Goal: Information Seeking & Learning: Learn about a topic

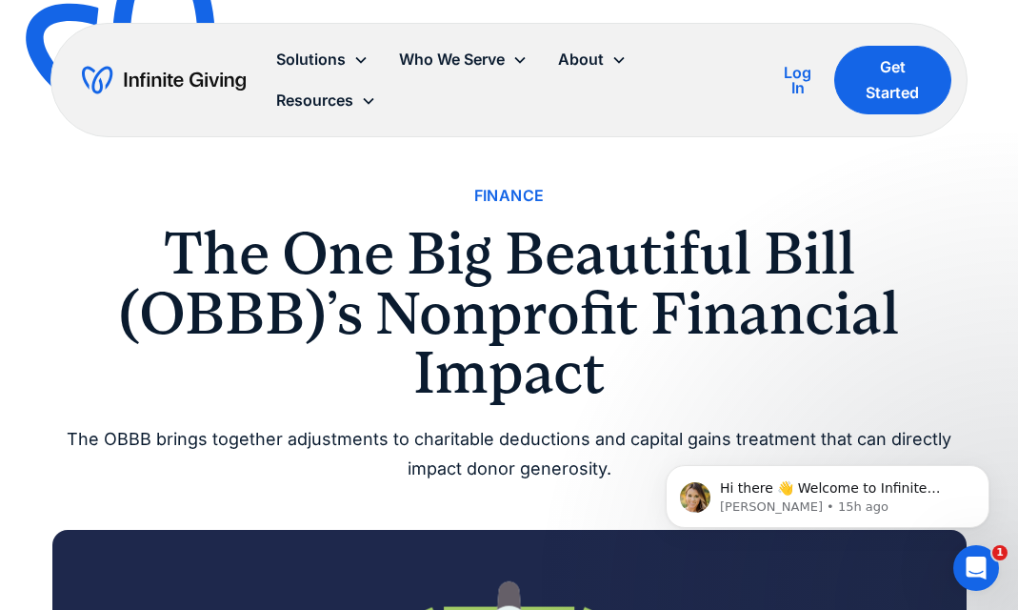
click at [516, 192] on div "Finance" at bounding box center [509, 196] width 70 height 26
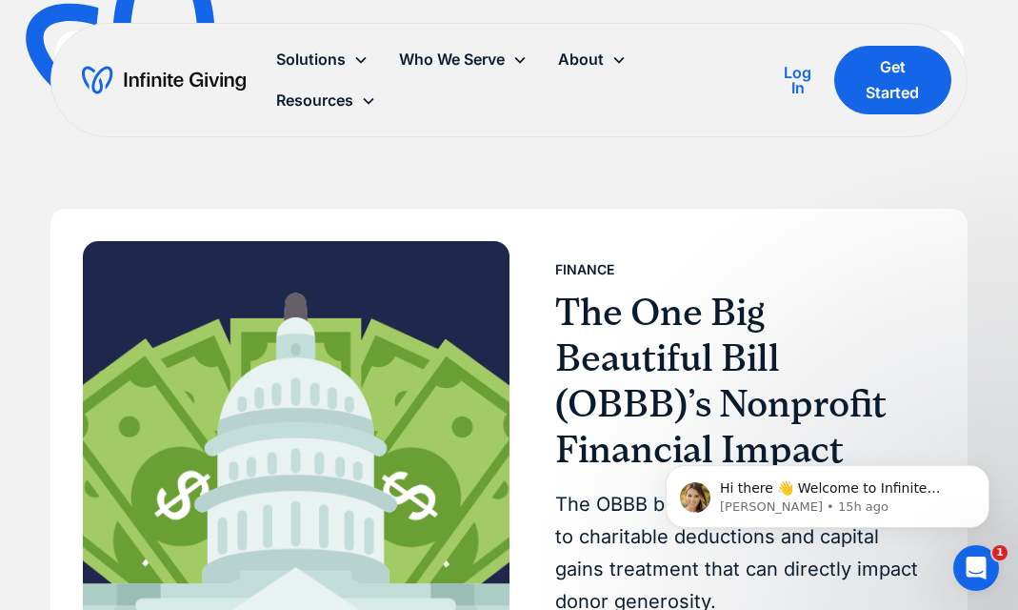
scroll to position [315, 0]
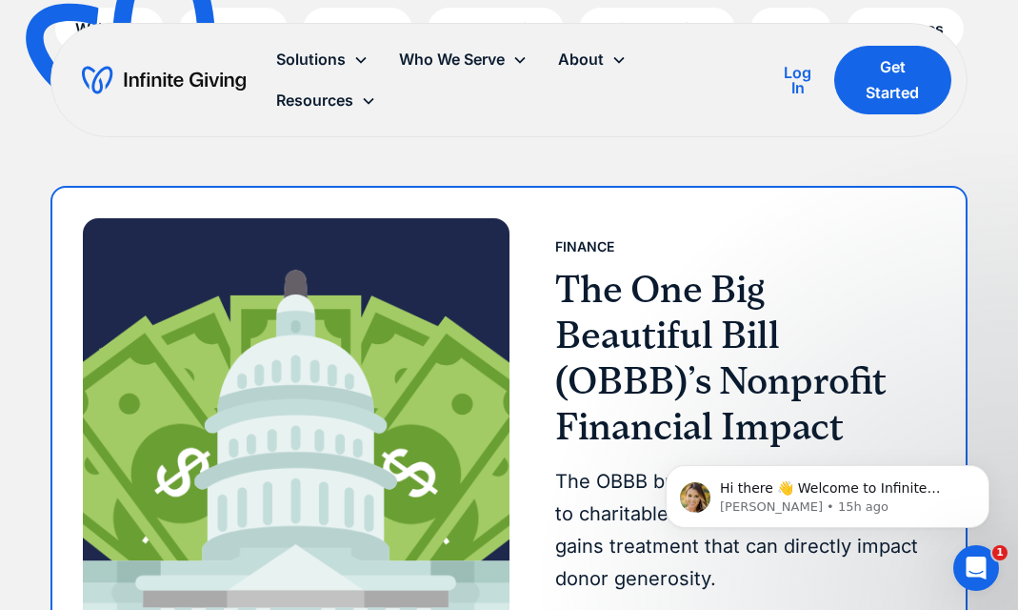
click at [636, 336] on h3 "The One Big Beautiful Bill (OBBB)’s Nonprofit Financial Impact" at bounding box center [737, 358] width 365 height 183
